Goal: Find specific page/section: Find specific page/section

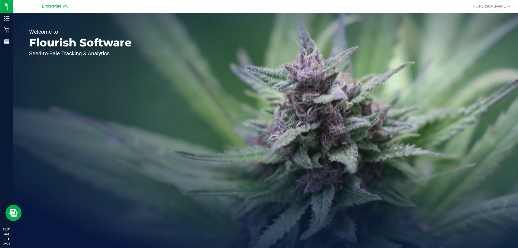
drag, startPoint x: 0, startPoint y: 0, endPoint x: 229, endPoint y: 75, distance: 241.1
click at [231, 75] on div "Welcome to Flourish Software Seed-to-Sale Tracking & Analytics" at bounding box center [265, 130] width 505 height 235
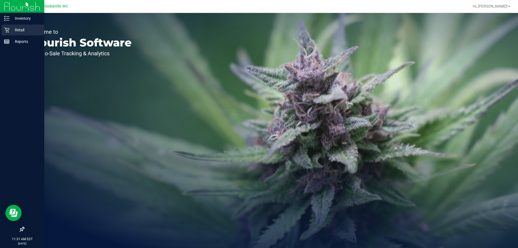
click at [9, 28] on icon at bounding box center [6, 29] width 5 height 5
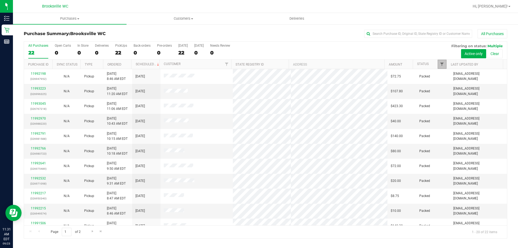
click at [442, 65] on span "Filter" at bounding box center [442, 64] width 4 height 4
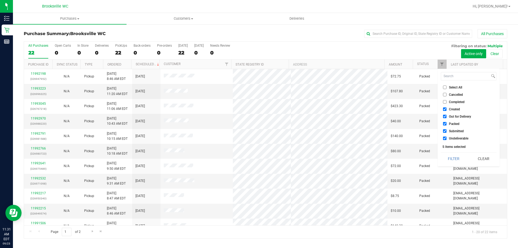
click at [452, 86] on span "Select All" at bounding box center [455, 87] width 13 height 3
click at [447, 86] on input "Select All" at bounding box center [445, 88] width 4 height 4
checkbox input "true"
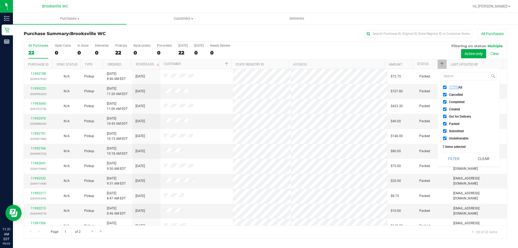
click at [452, 86] on span "Select All" at bounding box center [455, 87] width 13 height 3
click at [447, 86] on input "Select All" at bounding box center [445, 88] width 4 height 4
checkbox input "false"
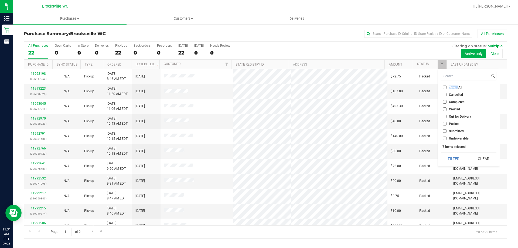
checkbox input "false"
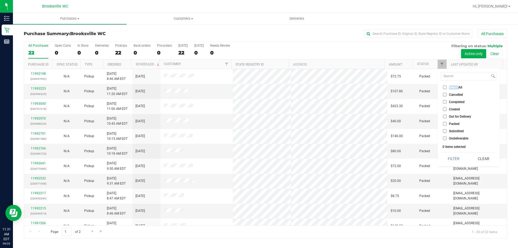
click at [446, 132] on input "Submitted" at bounding box center [445, 131] width 4 height 4
checkbox input "true"
click at [452, 151] on div "Select All Cancelled Completed Created Out for Delivery Packed Submitted Undeli…" at bounding box center [469, 117] width 62 height 97
click at [455, 153] on button "Filter" at bounding box center [454, 159] width 26 height 12
